Goal: Task Accomplishment & Management: Use online tool/utility

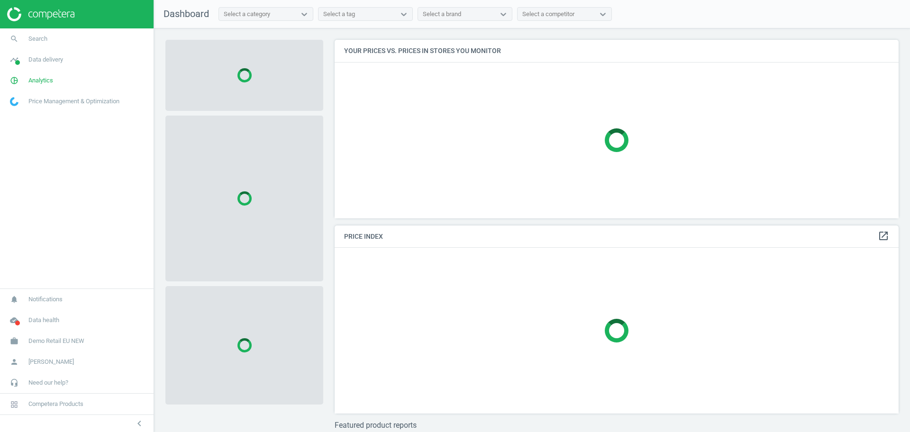
scroll to position [197, 573]
click at [66, 343] on span "Demo Retail EU NEW" at bounding box center [56, 341] width 56 height 9
click at [40, 316] on span "Switch campaign" at bounding box center [31, 313] width 42 height 8
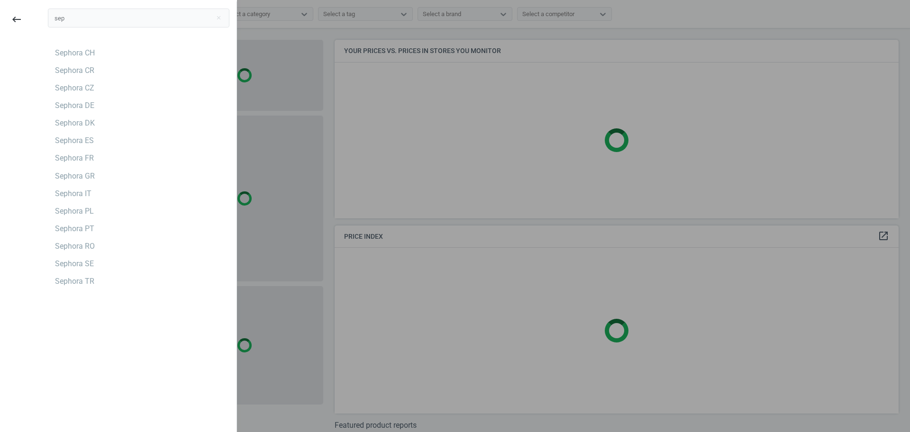
type input "sep"
click at [82, 83] on div "Sephora CZ" at bounding box center [74, 88] width 39 height 10
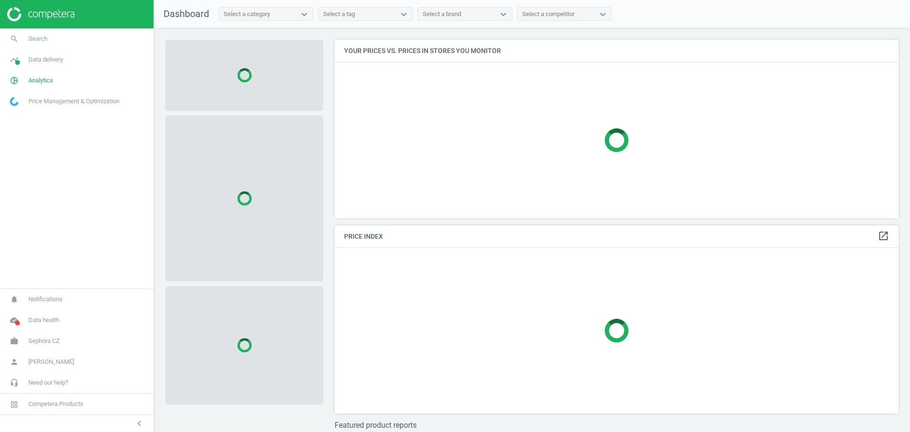
scroll to position [197, 573]
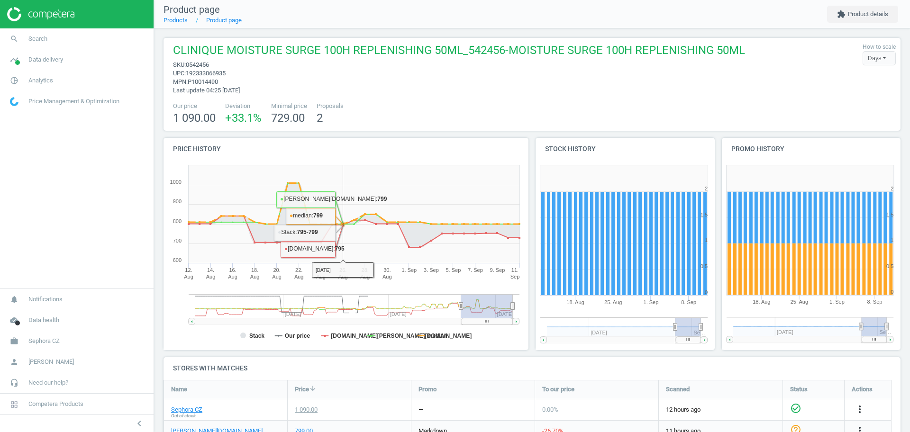
scroll to position [59, 0]
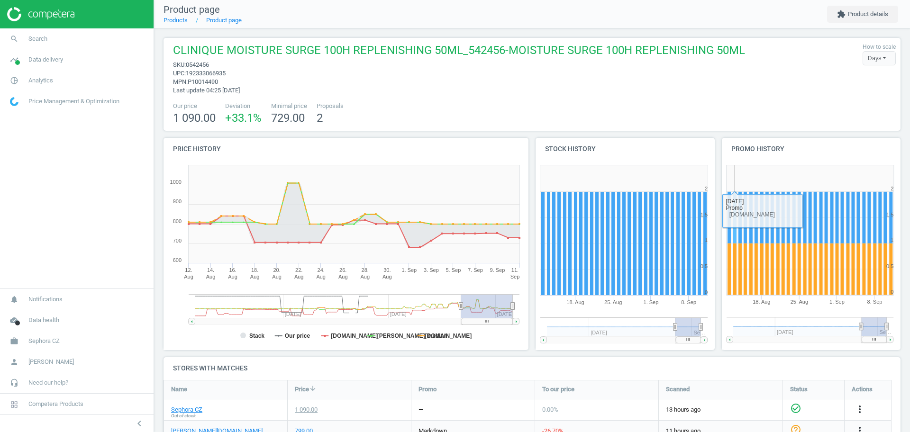
scroll to position [59, 0]
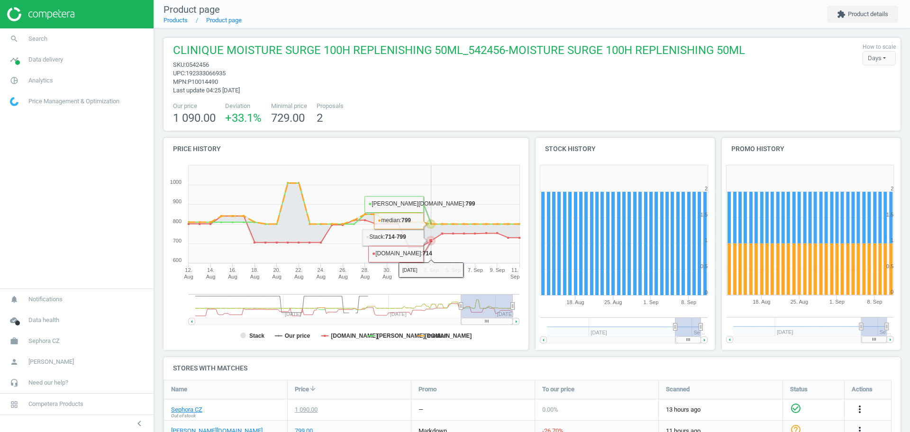
scroll to position [59, 0]
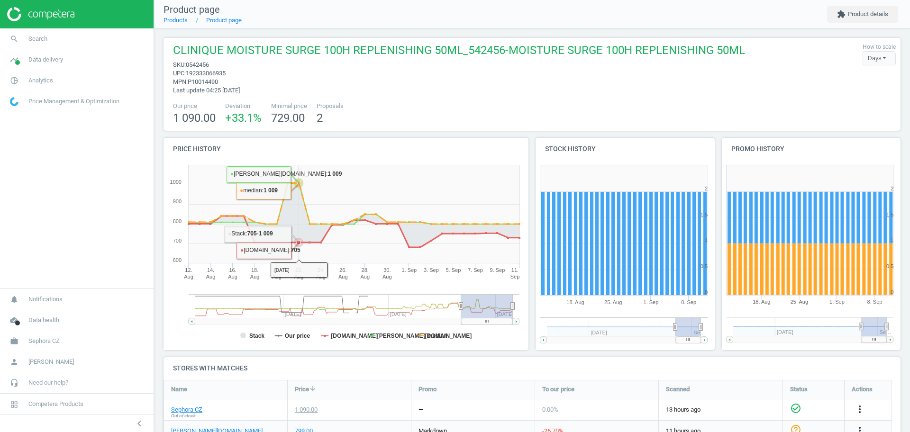
scroll to position [59, 0]
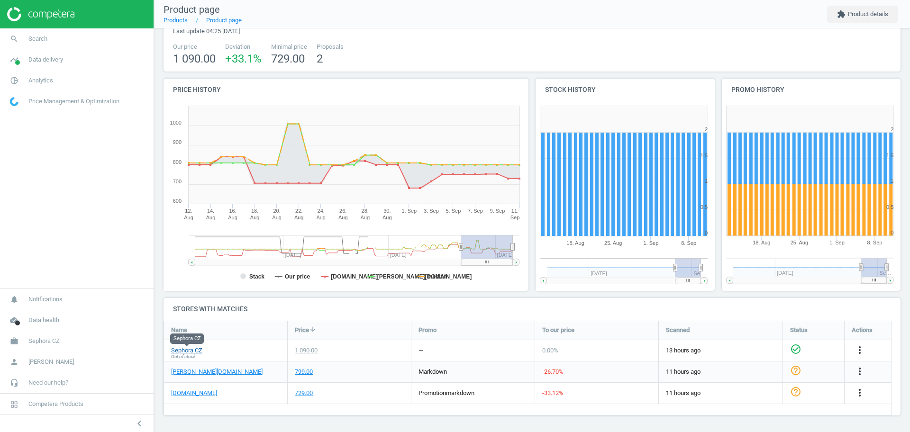
click at [180, 351] on link "Sephora CZ" at bounding box center [186, 350] width 31 height 9
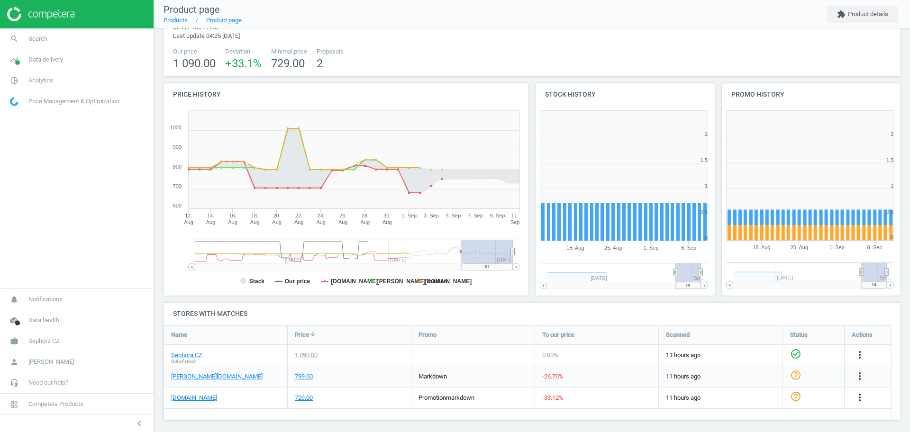
scroll to position [59, 0]
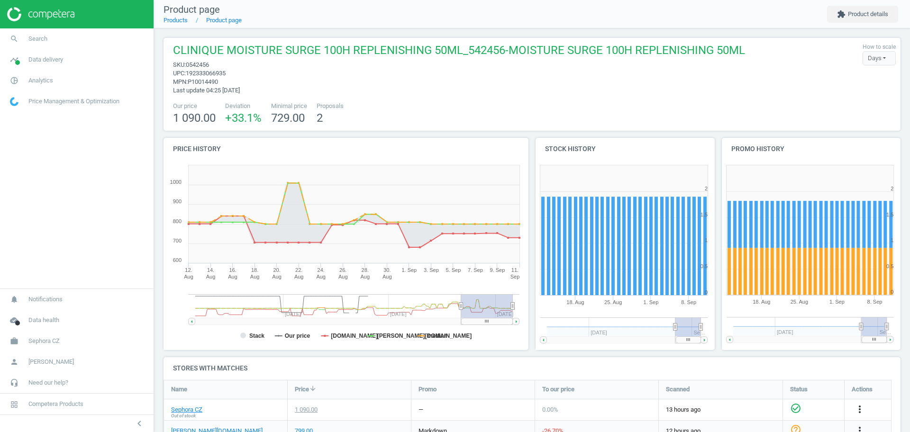
scroll to position [59, 0]
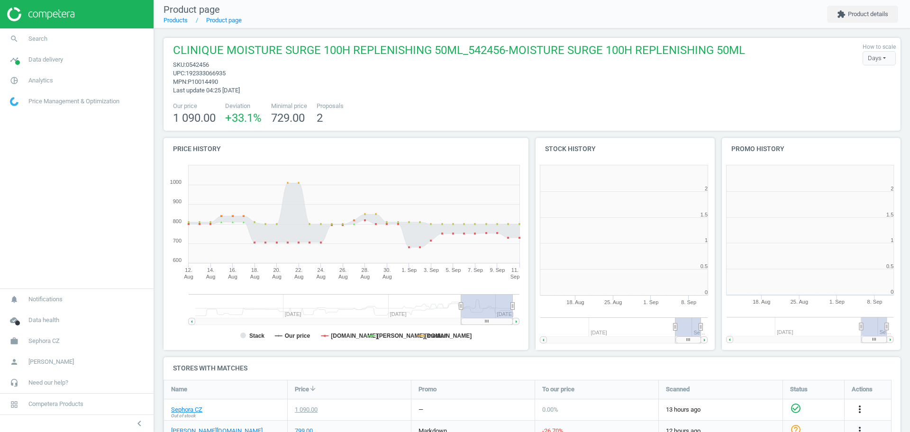
scroll to position [208, 195]
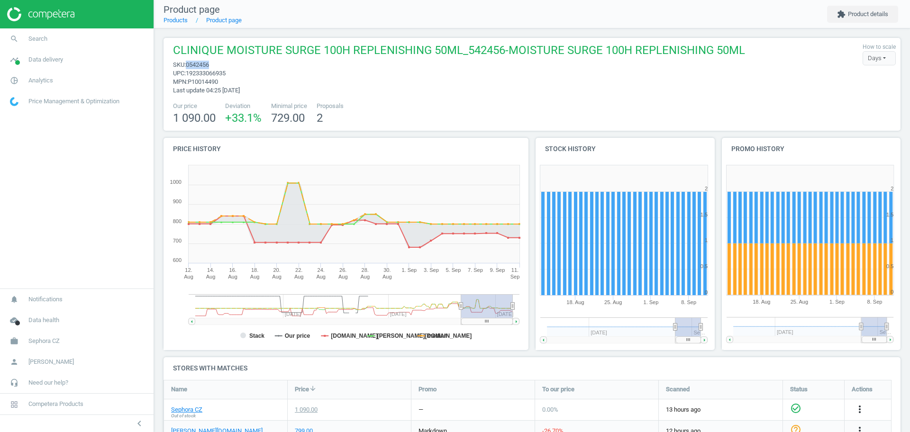
drag, startPoint x: 214, startPoint y: 66, endPoint x: 187, endPoint y: 67, distance: 27.0
click at [187, 67] on span "sku : 0542456" at bounding box center [459, 65] width 572 height 9
copy span "0542456"
drag, startPoint x: 213, startPoint y: 33, endPoint x: 189, endPoint y: 66, distance: 40.9
click at [189, 66] on span "sku : 0542456" at bounding box center [459, 65] width 572 height 9
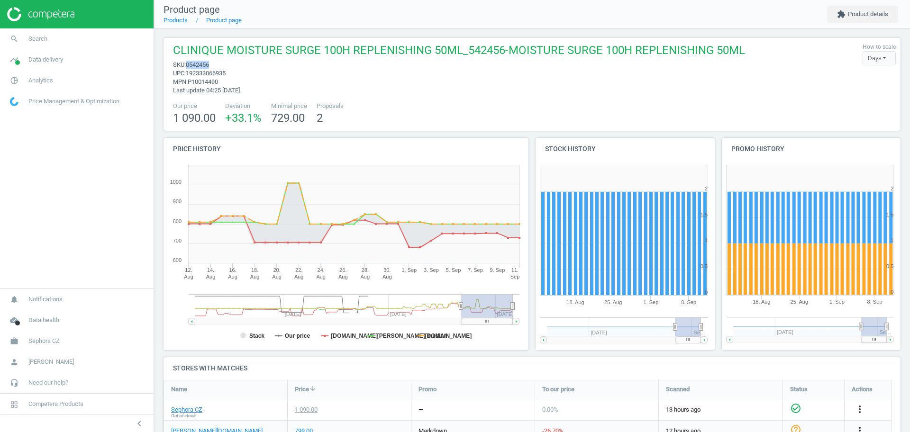
copy span "0542456"
drag, startPoint x: 228, startPoint y: 72, endPoint x: 188, endPoint y: 75, distance: 40.4
click at [188, 75] on span "upc : 192333066935" at bounding box center [459, 73] width 572 height 9
drag, startPoint x: 219, startPoint y: 83, endPoint x: 190, endPoint y: 84, distance: 28.4
click at [190, 84] on span "P10014490" at bounding box center [203, 81] width 30 height 7
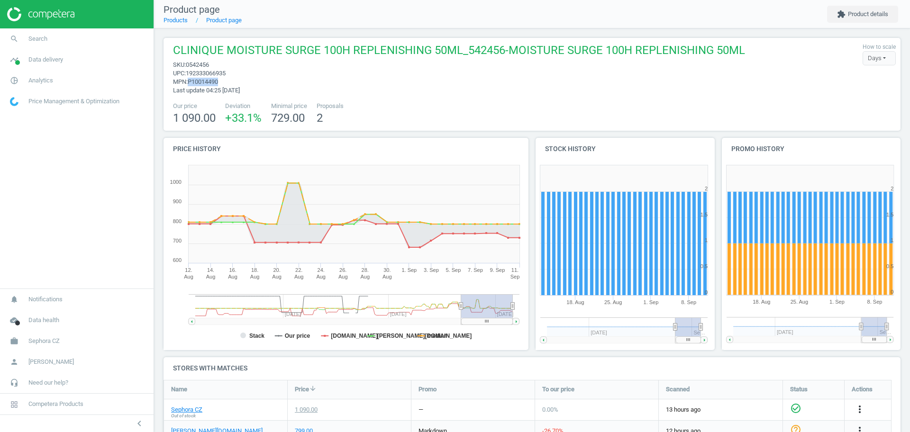
copy span "P10014490"
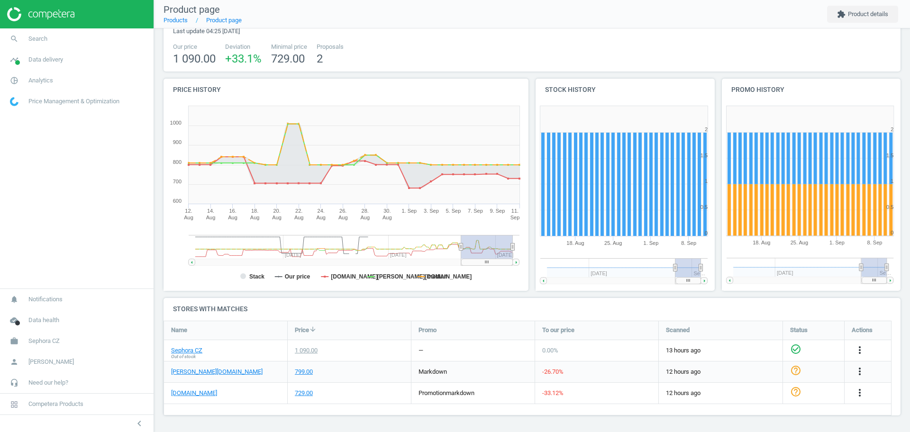
click at [190, 353] on span "Out of stock" at bounding box center [183, 356] width 25 height 7
click at [209, 350] on div "Sephora CZ Out of stock" at bounding box center [225, 350] width 123 height 21
click at [193, 351] on link "Sephora CZ" at bounding box center [186, 350] width 31 height 9
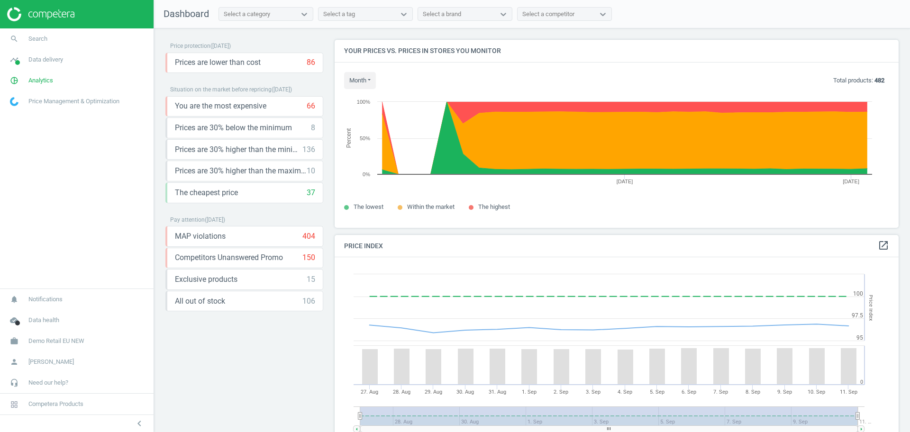
scroll to position [236, 573]
click at [43, 335] on link "work Demo Retail EU NEW" at bounding box center [77, 341] width 154 height 21
click at [37, 313] on span "Switch campaign" at bounding box center [31, 313] width 42 height 8
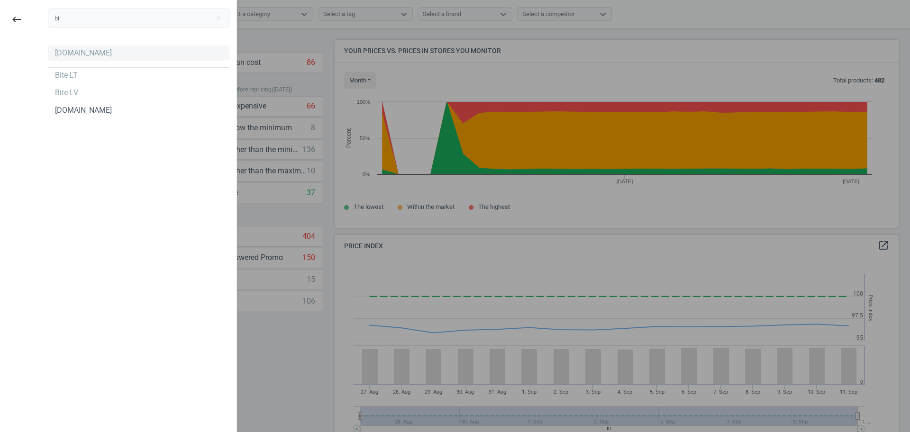
type input "bi"
click at [65, 53] on div "[DOMAIN_NAME]" at bounding box center [83, 53] width 57 height 10
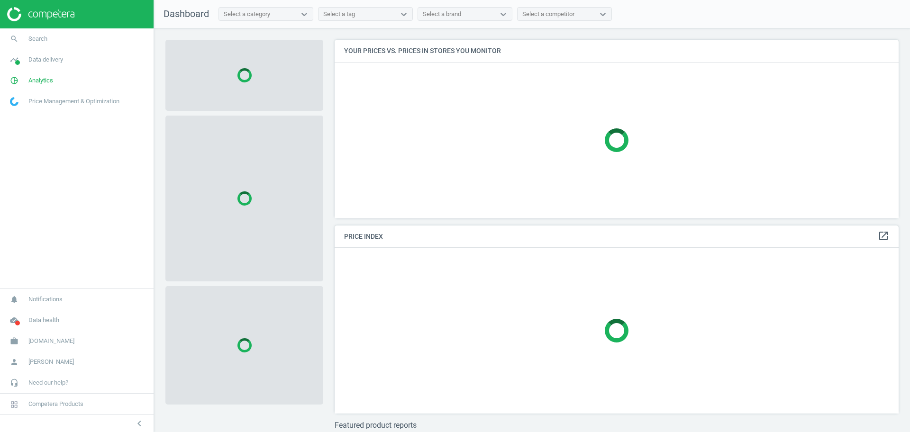
scroll to position [197, 573]
click at [54, 59] on span "Data delivery" at bounding box center [45, 59] width 35 height 9
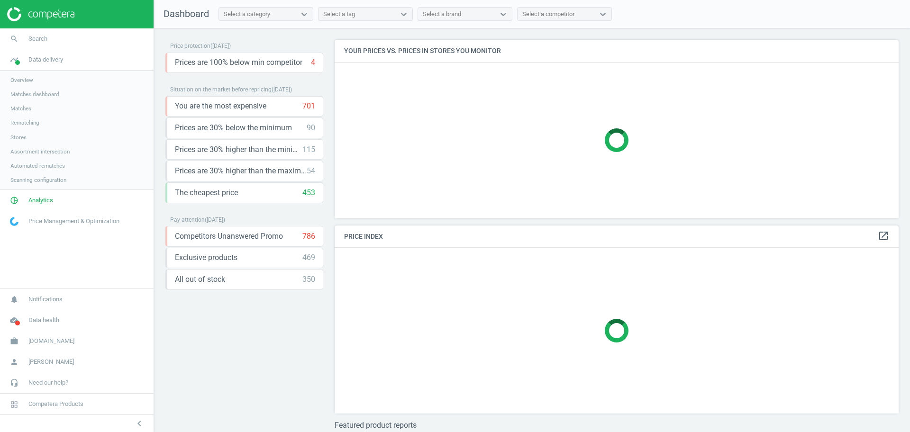
click at [20, 138] on span "Stores" at bounding box center [18, 138] width 16 height 8
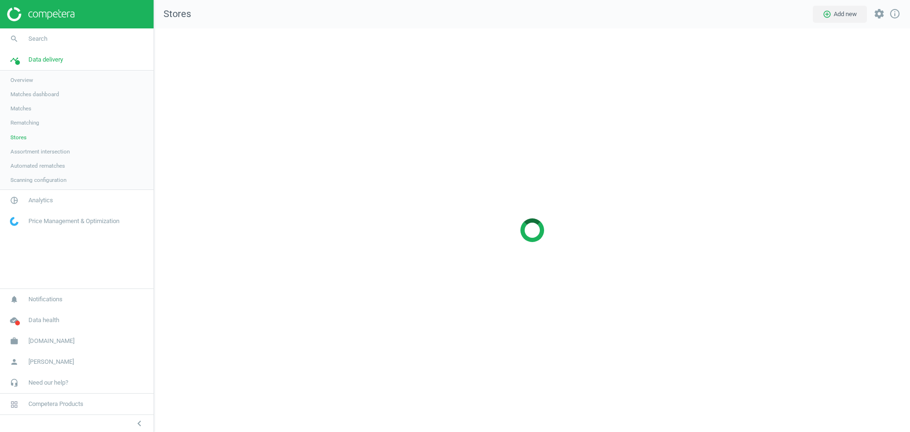
scroll to position [422, 774]
